Goal: Register for event/course

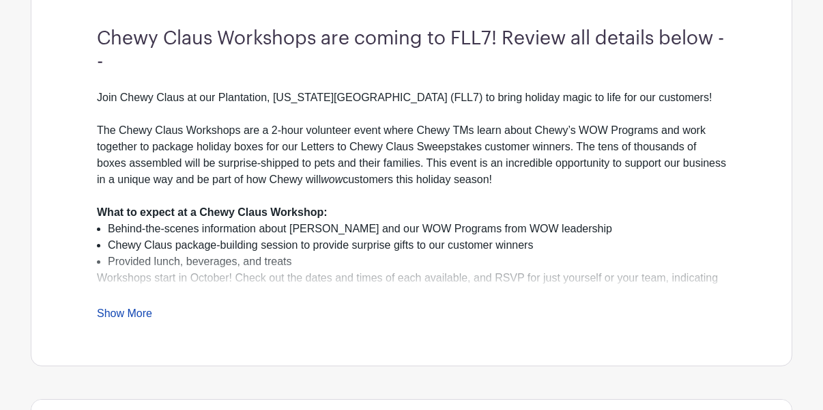
scroll to position [410, 0]
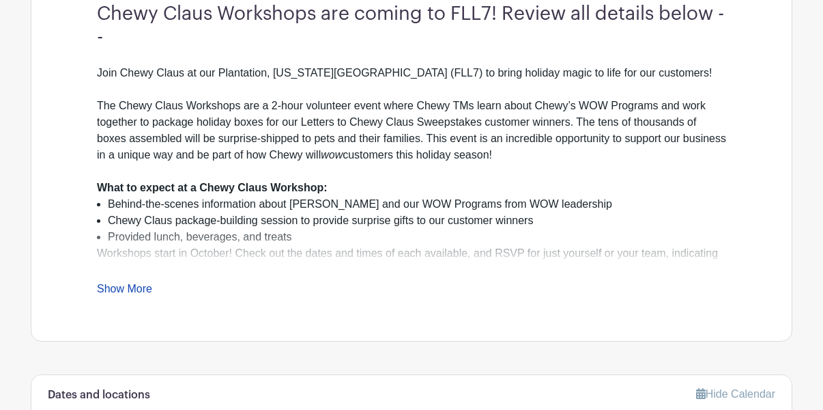
click at [113, 287] on link "Show More" at bounding box center [124, 291] width 55 height 17
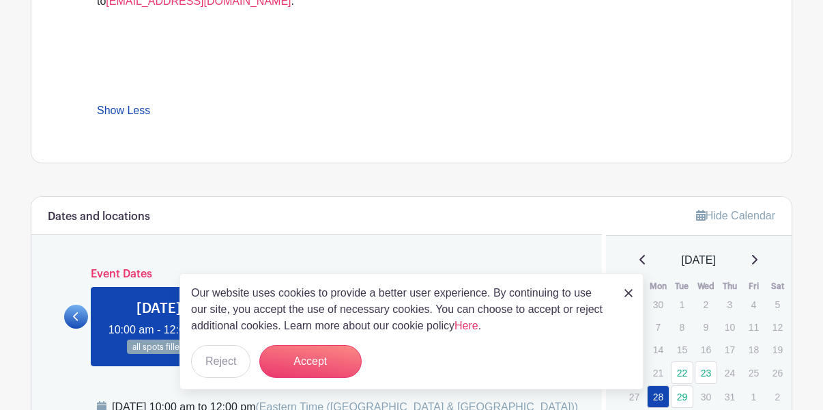
scroll to position [819, 0]
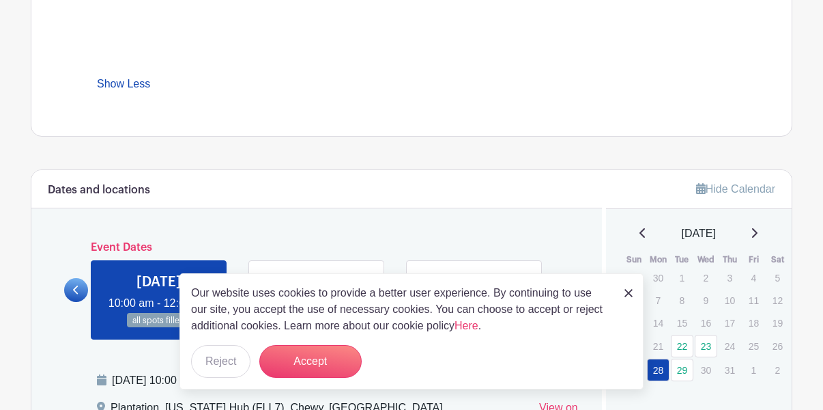
click at [623, 295] on div "Our website uses cookies to provide a better user experience. By continuing to …" at bounding box center [412, 331] width 464 height 116
click at [631, 293] on img at bounding box center [629, 293] width 8 height 8
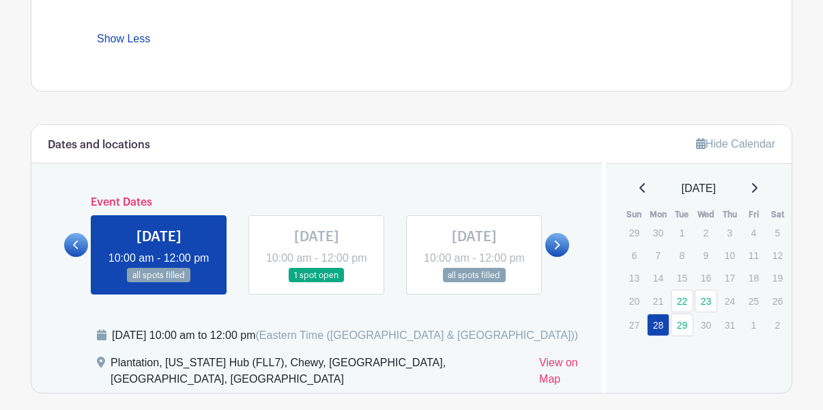
scroll to position [888, 0]
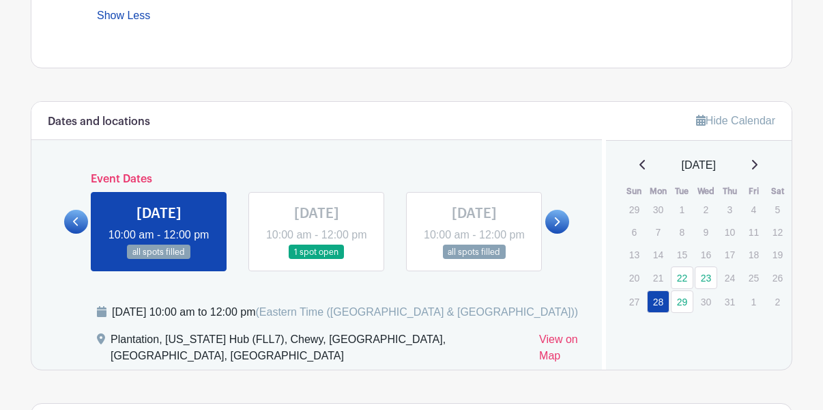
click at [559, 227] on icon at bounding box center [557, 221] width 6 height 10
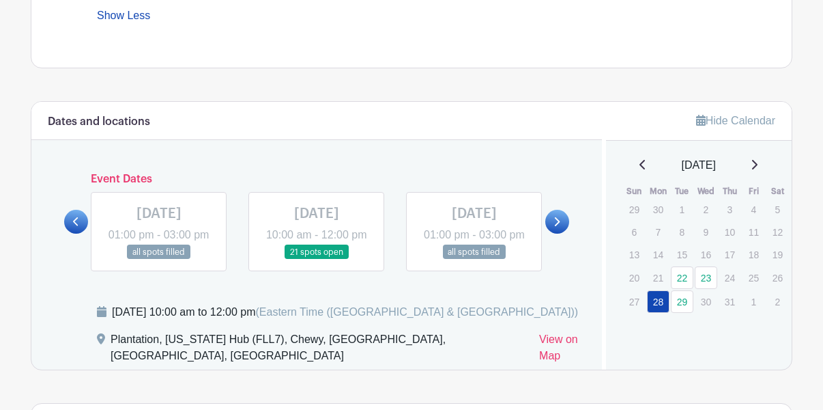
click at [78, 227] on icon at bounding box center [76, 221] width 6 height 10
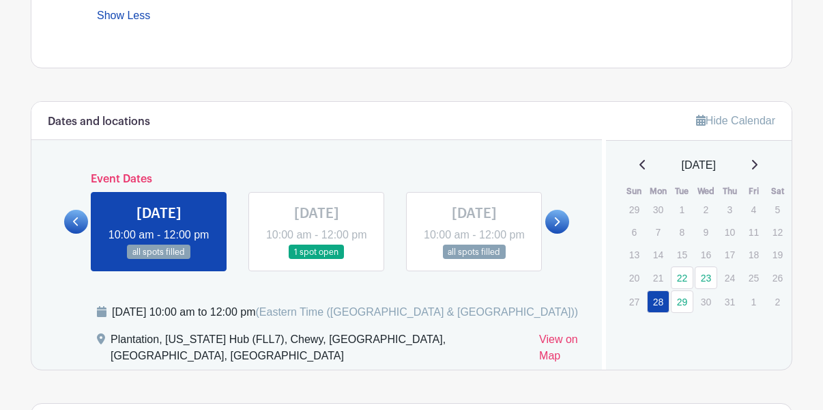
click at [564, 233] on link at bounding box center [558, 222] width 24 height 24
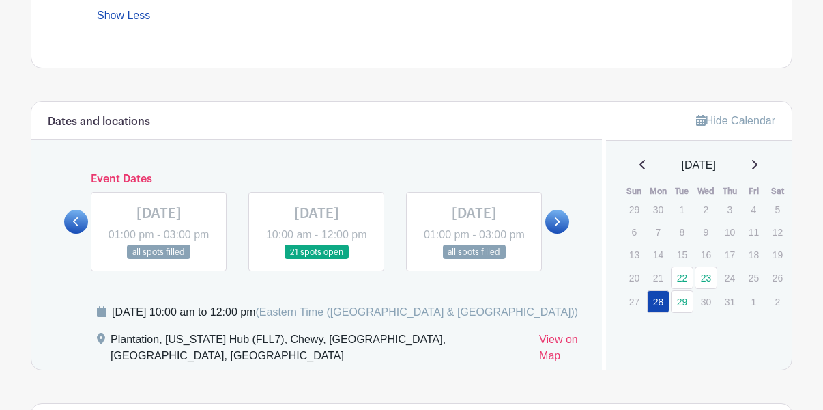
click at [564, 233] on link at bounding box center [558, 222] width 24 height 24
click at [74, 234] on link at bounding box center [76, 222] width 24 height 24
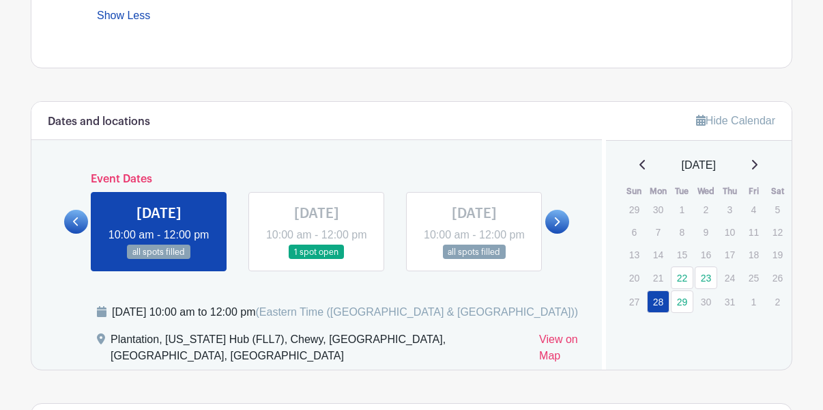
click at [74, 234] on link at bounding box center [76, 222] width 24 height 24
